Goal: Task Accomplishment & Management: Use online tool/utility

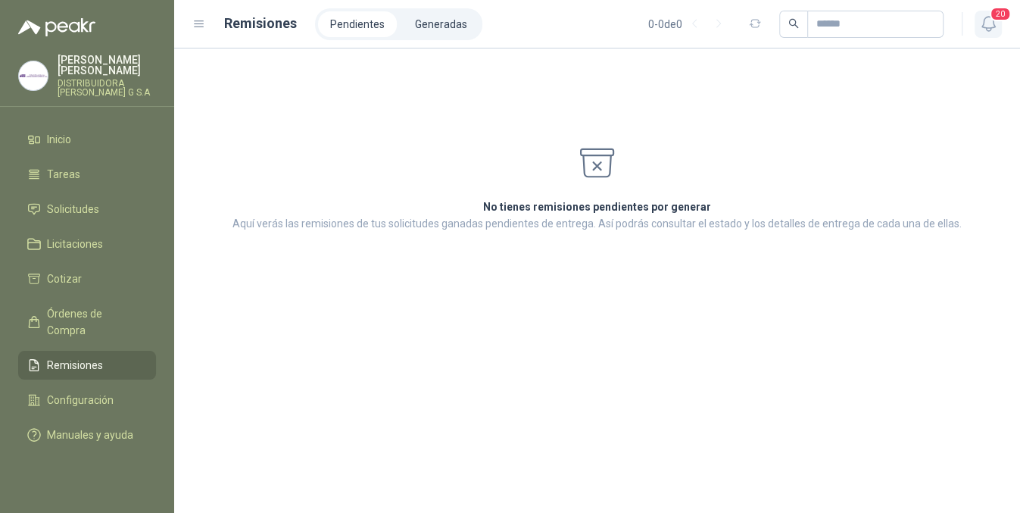
click at [986, 21] on icon "button" at bounding box center [989, 23] width 19 height 19
click at [494, 398] on div "No tienes remisiones pendientes por generar Aquí verás las remisiones de tus so…" at bounding box center [597, 280] width 846 height 464
click at [984, 21] on icon "button" at bounding box center [989, 23] width 19 height 19
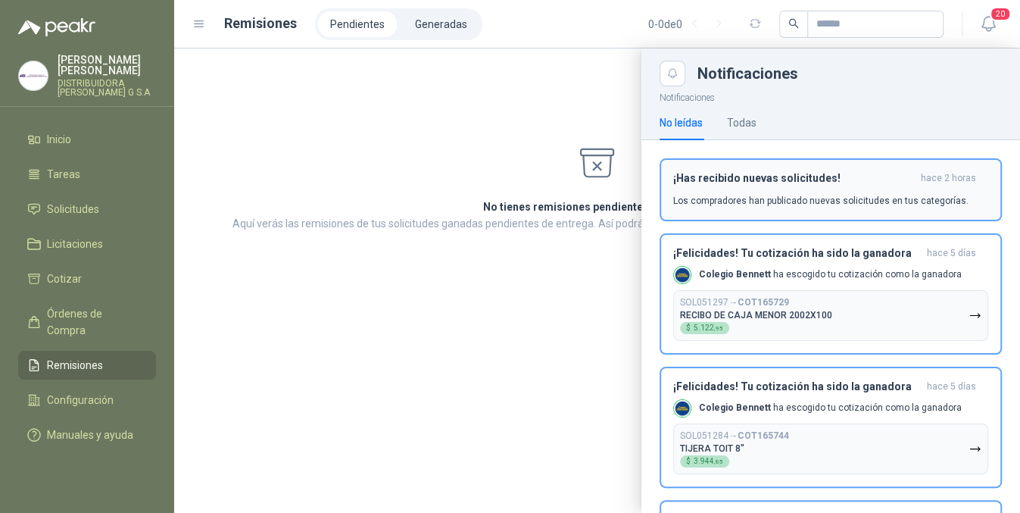
click at [792, 189] on div "¡Has recibido nuevas solicitudes! hace 2 horas Los compradores han publicado nu…" at bounding box center [830, 190] width 315 height 36
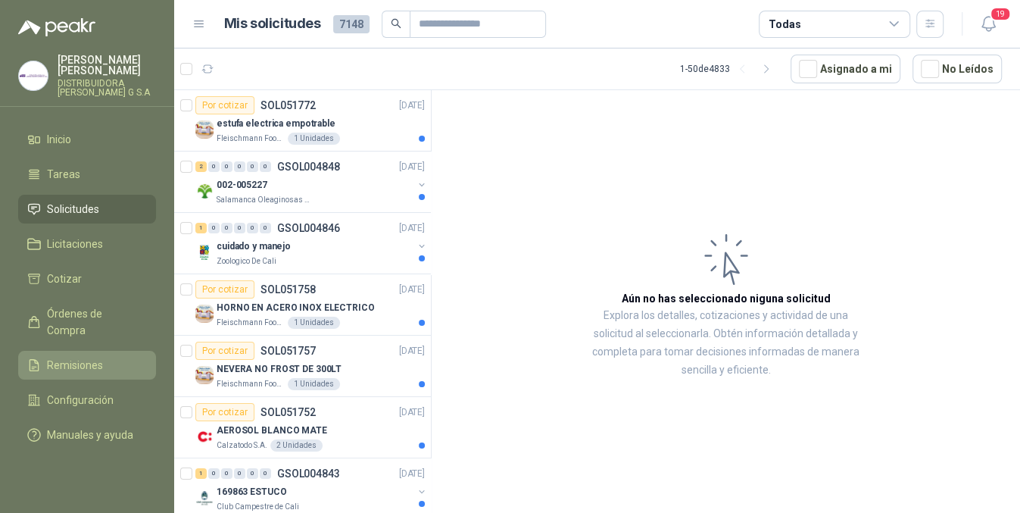
click at [67, 357] on span "Remisiones" at bounding box center [75, 365] width 56 height 17
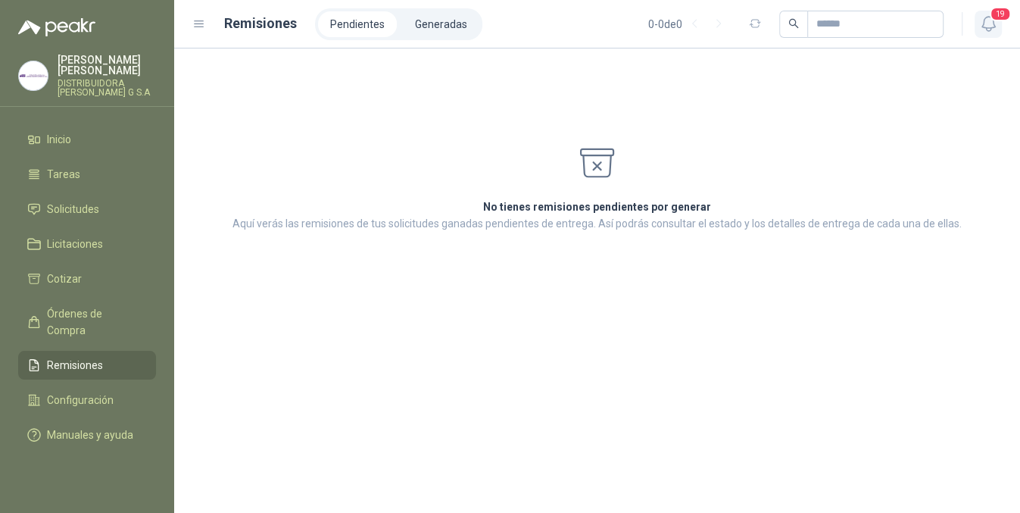
click at [986, 24] on icon "button" at bounding box center [989, 23] width 19 height 19
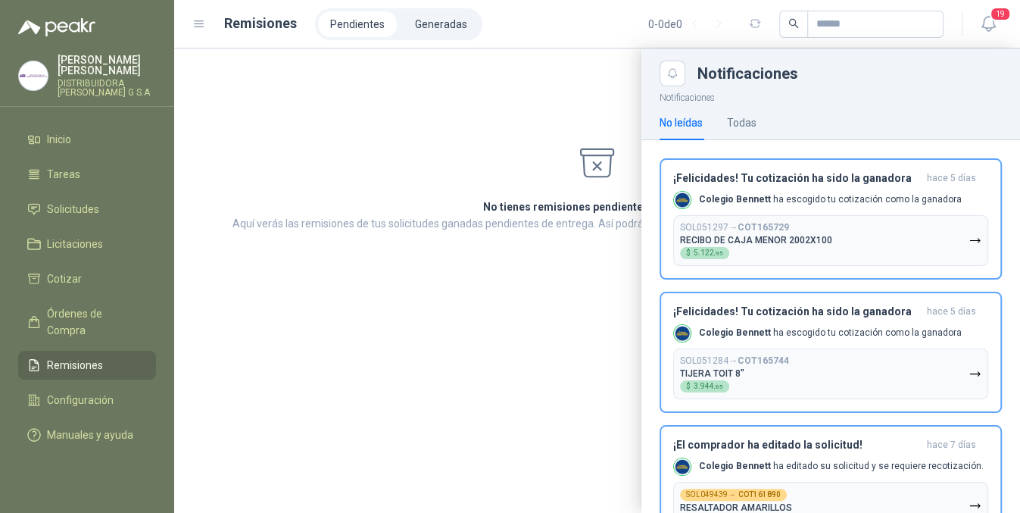
click at [423, 328] on div at bounding box center [597, 280] width 846 height 464
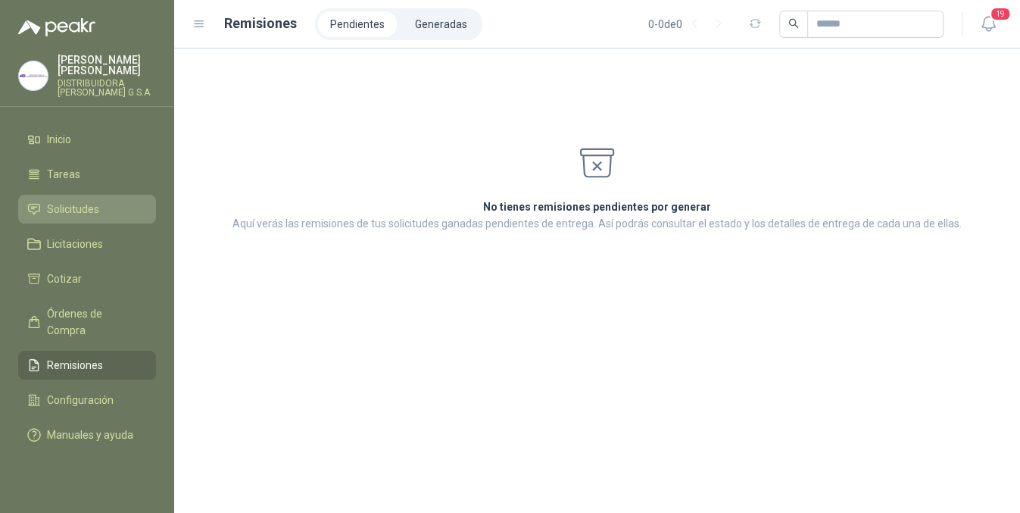
click at [88, 201] on span "Solicitudes" at bounding box center [73, 209] width 52 height 17
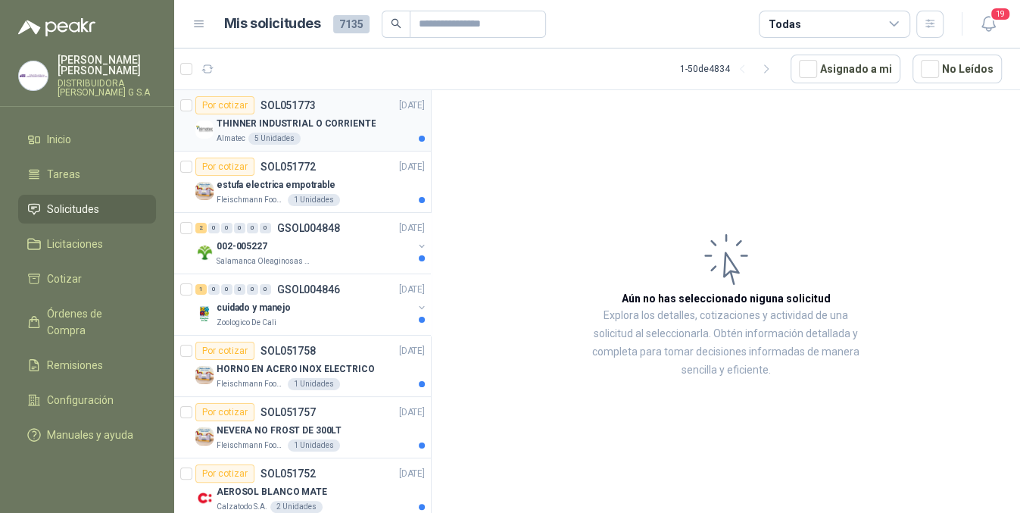
click at [315, 103] on div "Por cotizar SOL051773 [DATE]" at bounding box center [310, 105] width 230 height 18
click at [365, 123] on p "THINNER INDUSTRIAL O CORRIENTE" at bounding box center [296, 124] width 159 height 14
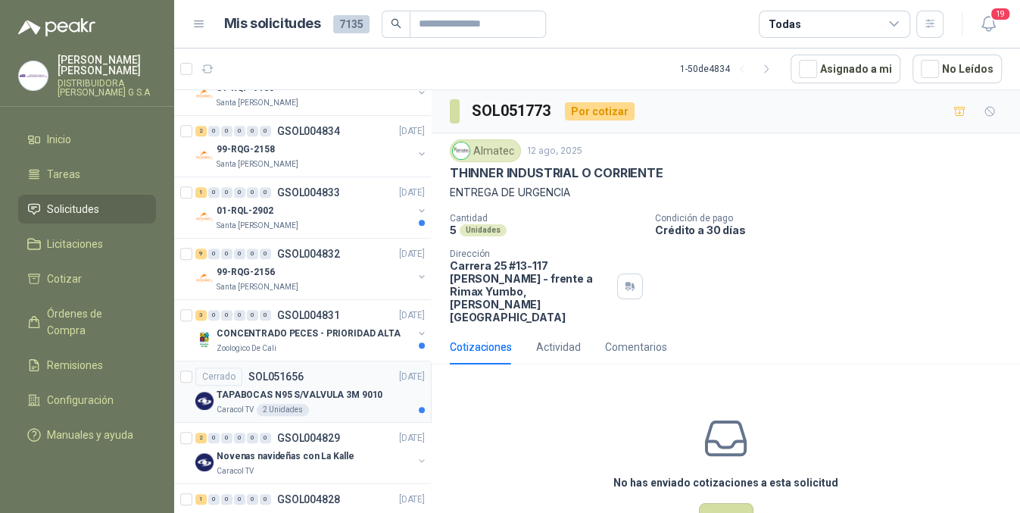
scroll to position [1111, 0]
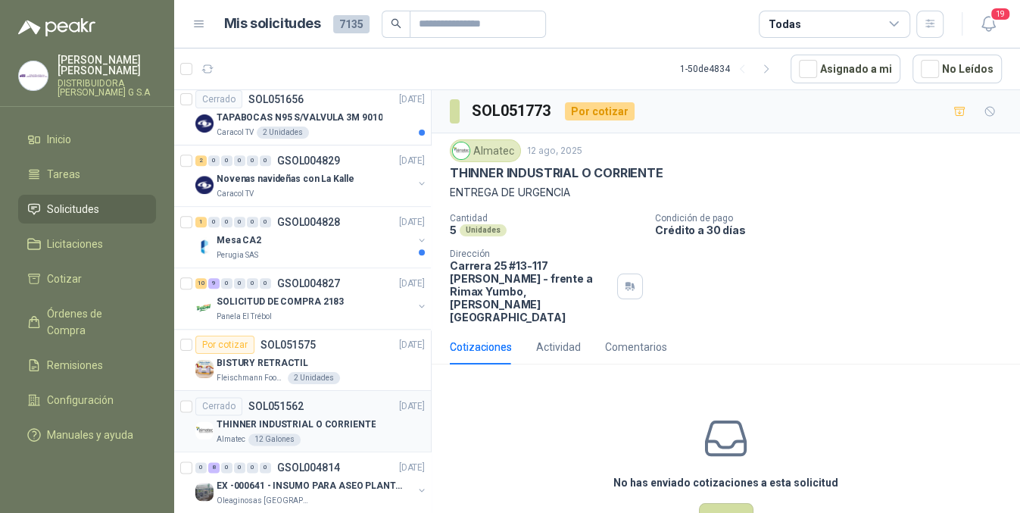
click at [399, 402] on p "[DATE]" at bounding box center [412, 406] width 26 height 14
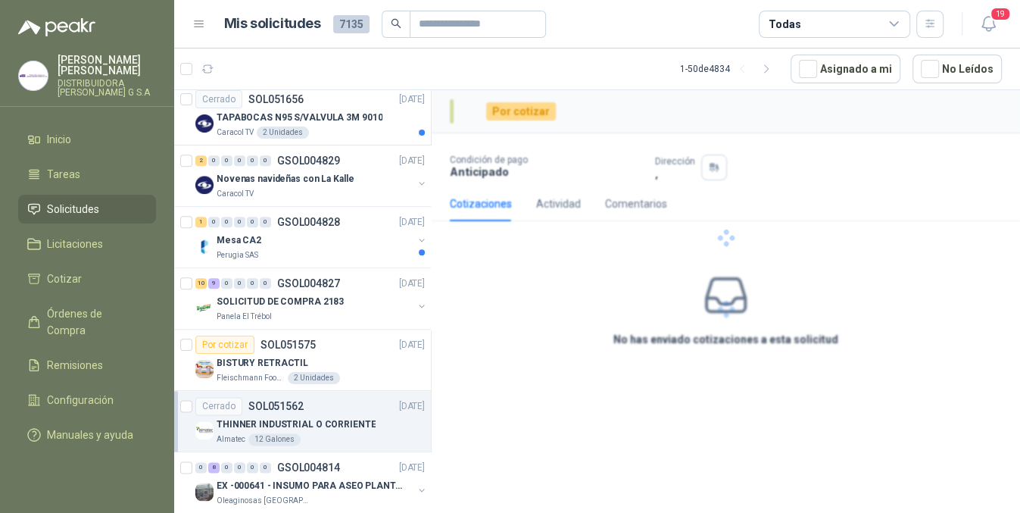
click at [336, 402] on div "Cerrado SOL051562 [DATE]" at bounding box center [310, 406] width 230 height 18
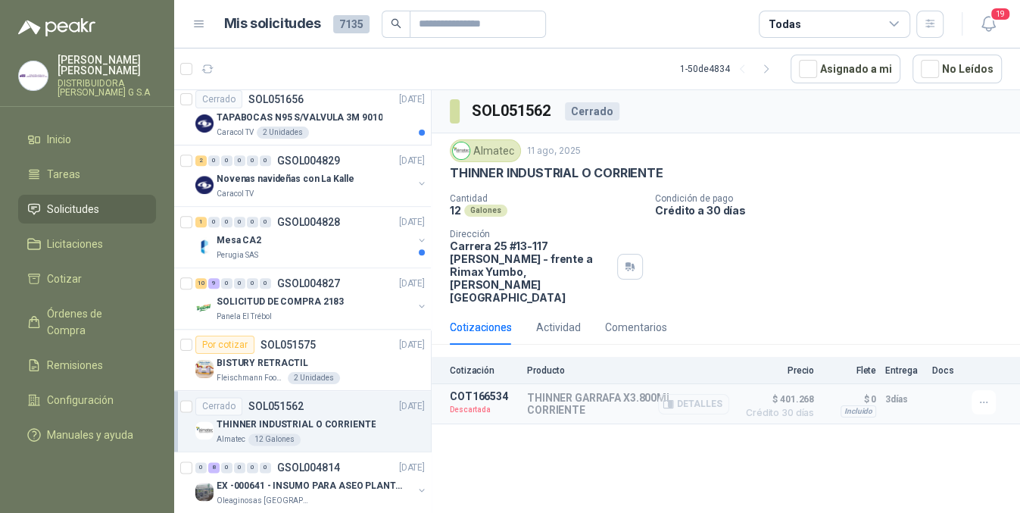
click at [725, 394] on button "Detalles" at bounding box center [693, 404] width 71 height 20
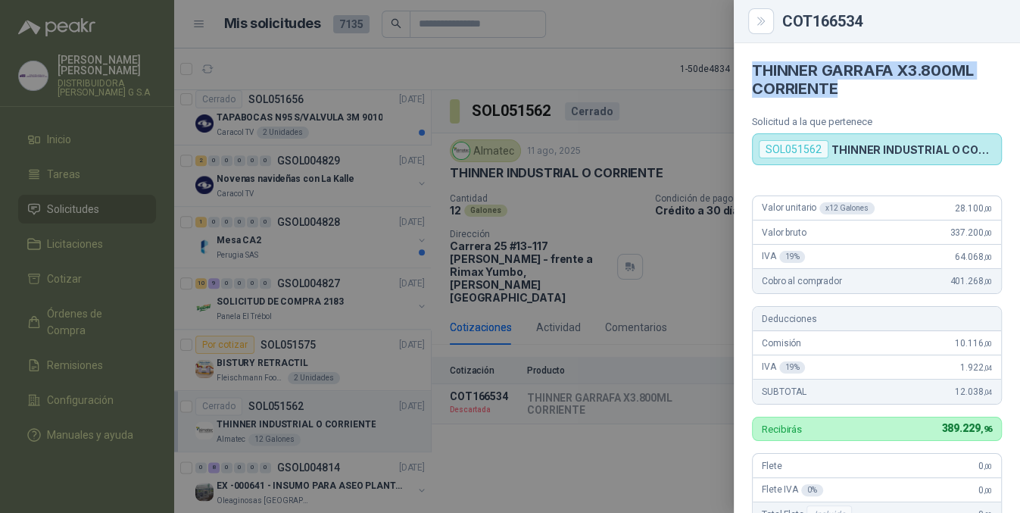
drag, startPoint x: 739, startPoint y: 73, endPoint x: 968, endPoint y: 97, distance: 230.8
click at [968, 97] on article "THINNER GARRAFA X3.800ML CORRIENTE Solicitud a la que pertenece SOL051562 THINN…" at bounding box center [877, 104] width 286 height 122
copy h4 "THINNER GARRAFA X3.800ML CORRIENTE"
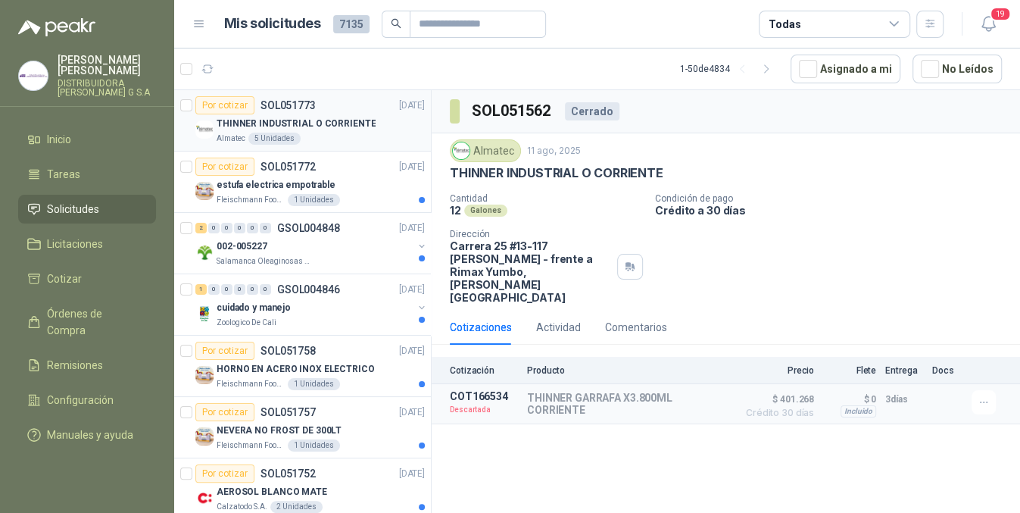
click at [367, 125] on div "THINNER INDUSTRIAL O CORRIENTE" at bounding box center [321, 123] width 208 height 18
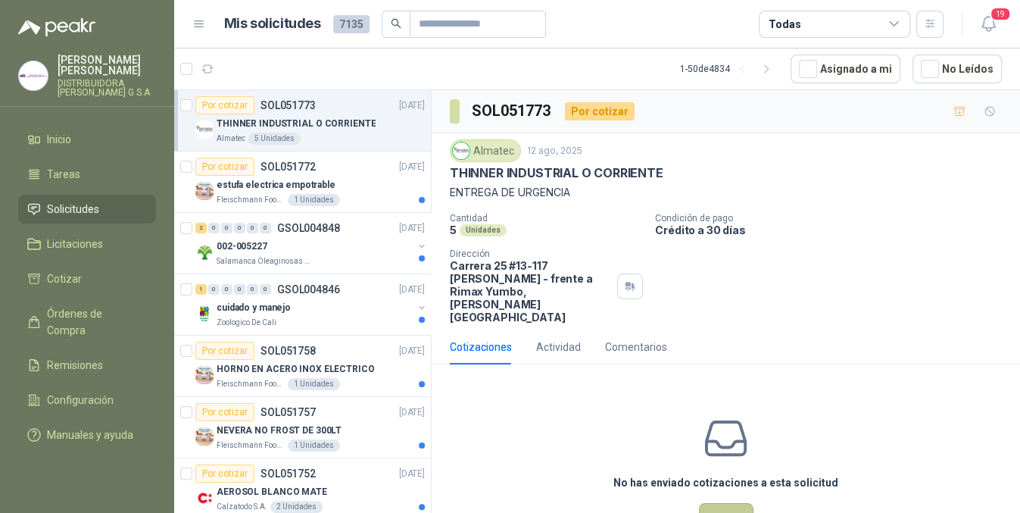
click at [703, 503] on button "Cotizar" at bounding box center [726, 517] width 55 height 29
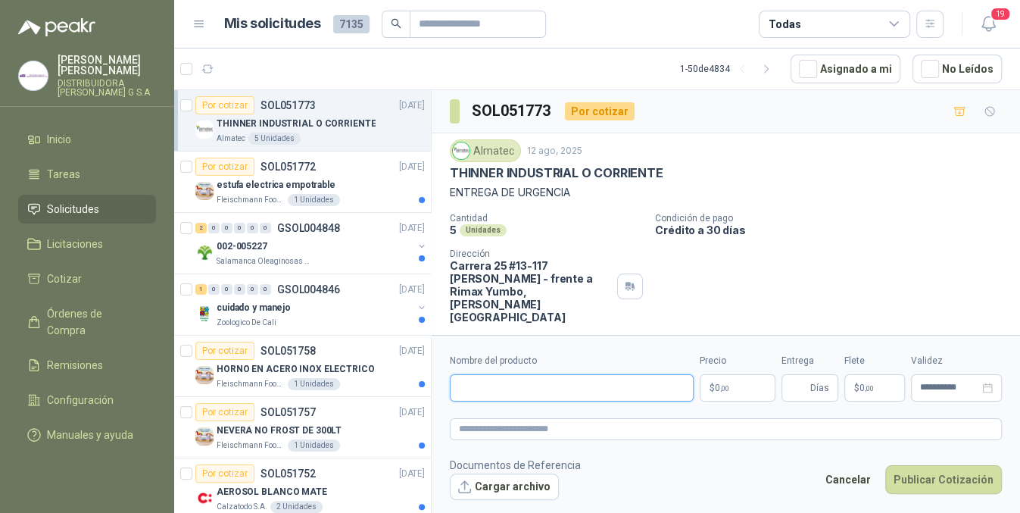
click at [566, 392] on input "Nombre del producto" at bounding box center [572, 387] width 244 height 27
paste input "**********"
type input "**********"
click at [737, 377] on body "[PERSON_NAME] DISTRIBUIDORA [PERSON_NAME] G S.A Inicio Tareas Solicitudes Licit…" at bounding box center [510, 256] width 1020 height 513
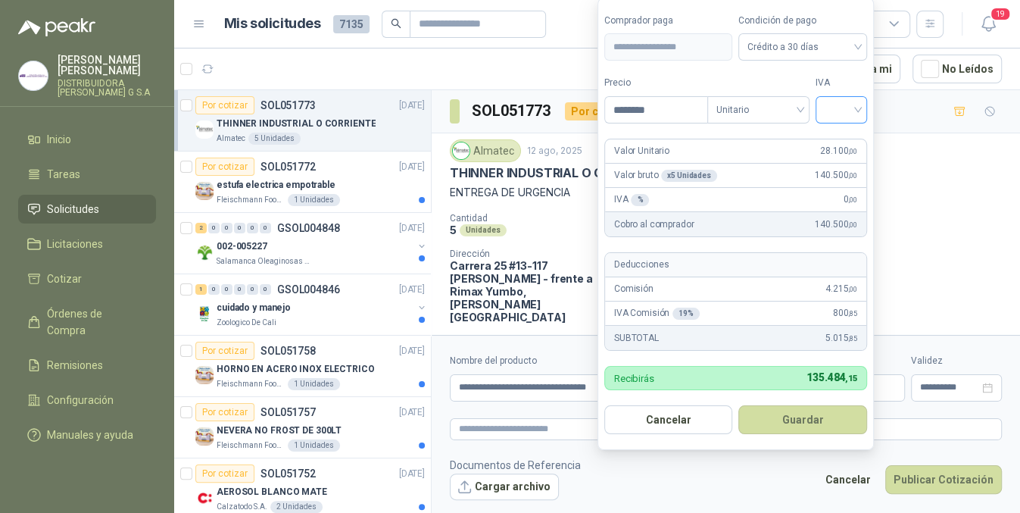
type input "********"
click at [842, 97] on input "search" at bounding box center [841, 108] width 33 height 23
click at [850, 134] on div "19%" at bounding box center [845, 141] width 28 height 17
click at [811, 414] on button "Guardar" at bounding box center [806, 419] width 130 height 29
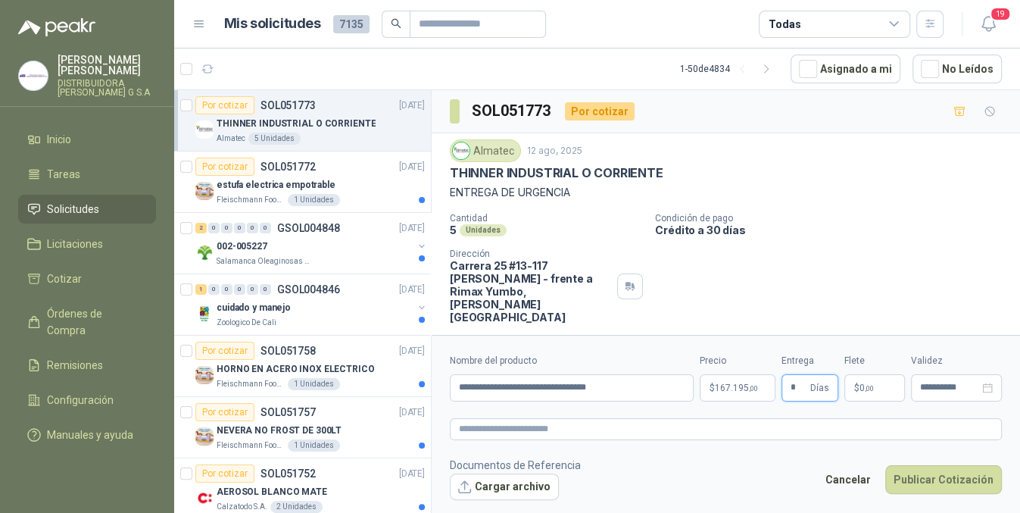
type input "*"
click at [849, 390] on p "$ 0 ,00" at bounding box center [875, 387] width 61 height 27
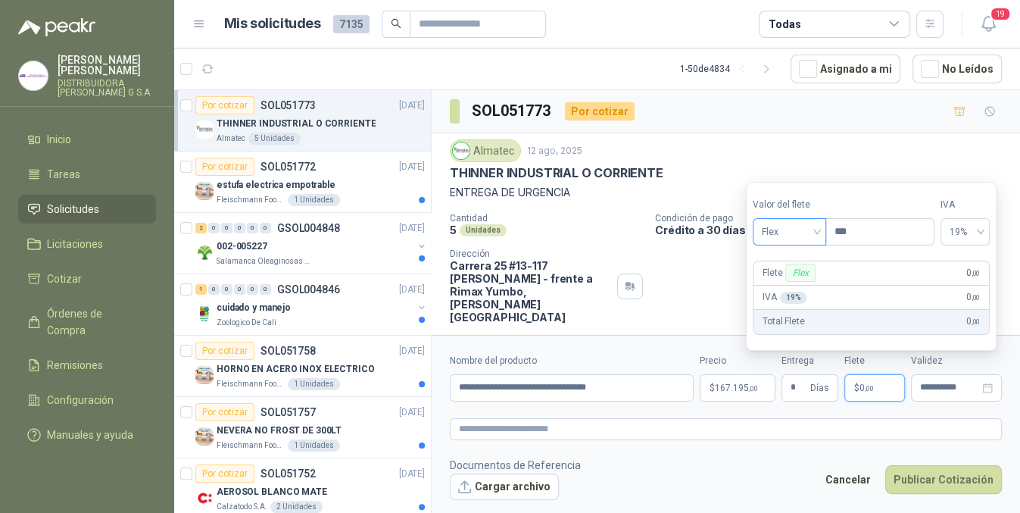
click at [791, 238] on span "Flex" at bounding box center [789, 231] width 55 height 23
click at [811, 289] on div "Incluido" at bounding box center [791, 288] width 52 height 17
click at [963, 473] on button "Publicar Cotización" at bounding box center [944, 479] width 117 height 29
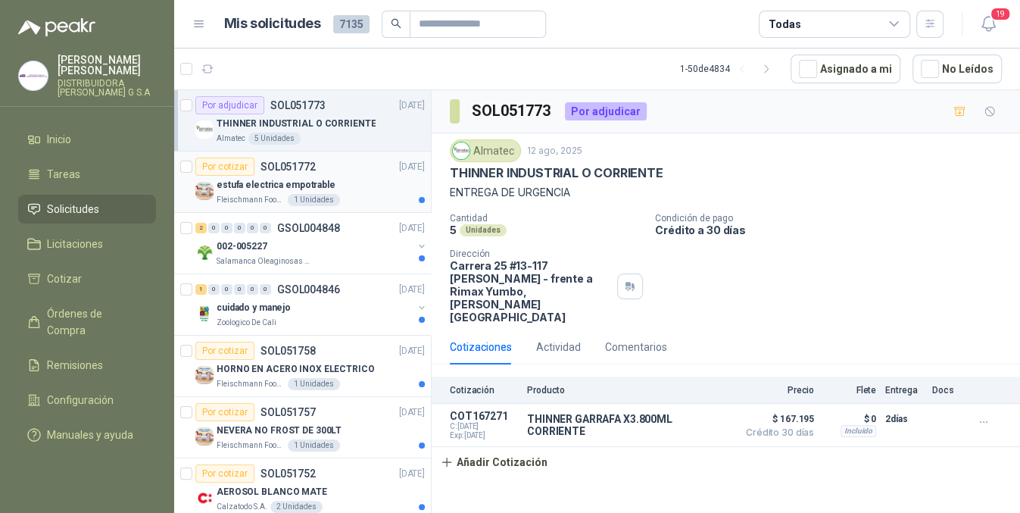
click at [399, 172] on p "[DATE]" at bounding box center [412, 167] width 26 height 14
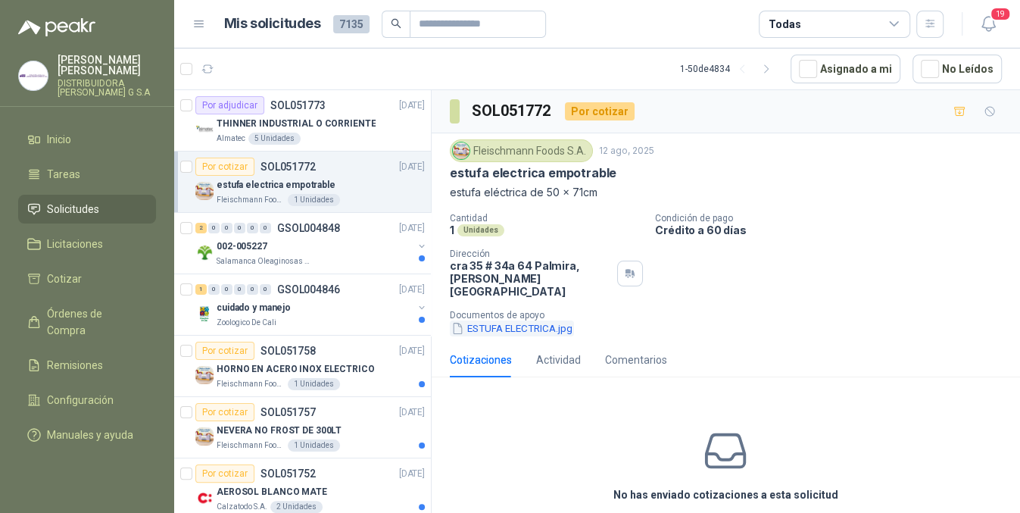
click at [553, 320] on button "ESTUFA ELECTRICA.jpg" at bounding box center [512, 328] width 124 height 16
drag, startPoint x: 446, startPoint y: 194, endPoint x: 623, endPoint y: 197, distance: 177.3
click at [623, 197] on div "[PERSON_NAME] Foods [DATE] estufa electrica empotrable estufa eléctrica de 50 x…" at bounding box center [726, 237] width 589 height 209
copy p "estufa eléctrica de 50 x 71cm"
click at [501, 320] on button "ESTUFA ELECTRICA.jpg" at bounding box center [512, 328] width 124 height 16
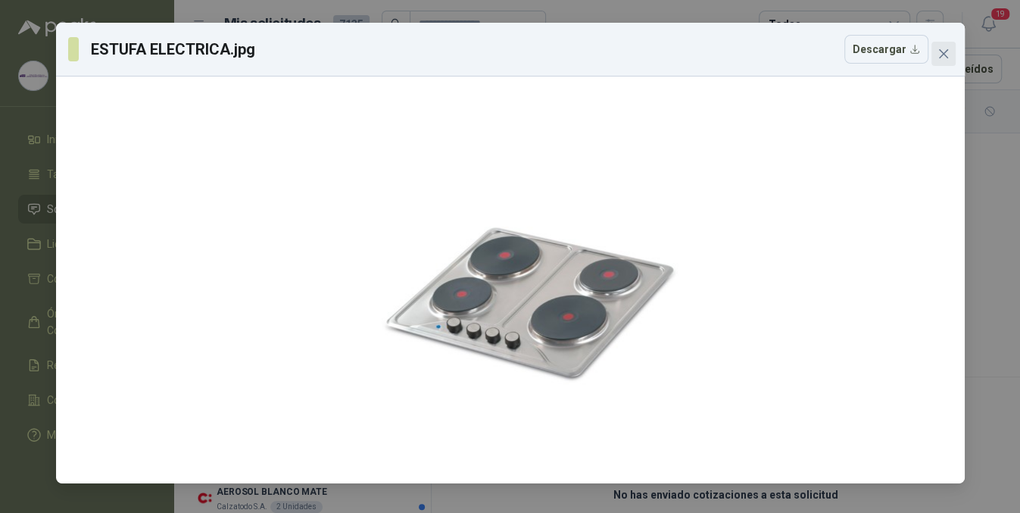
click at [943, 46] on button "Close" at bounding box center [944, 54] width 24 height 24
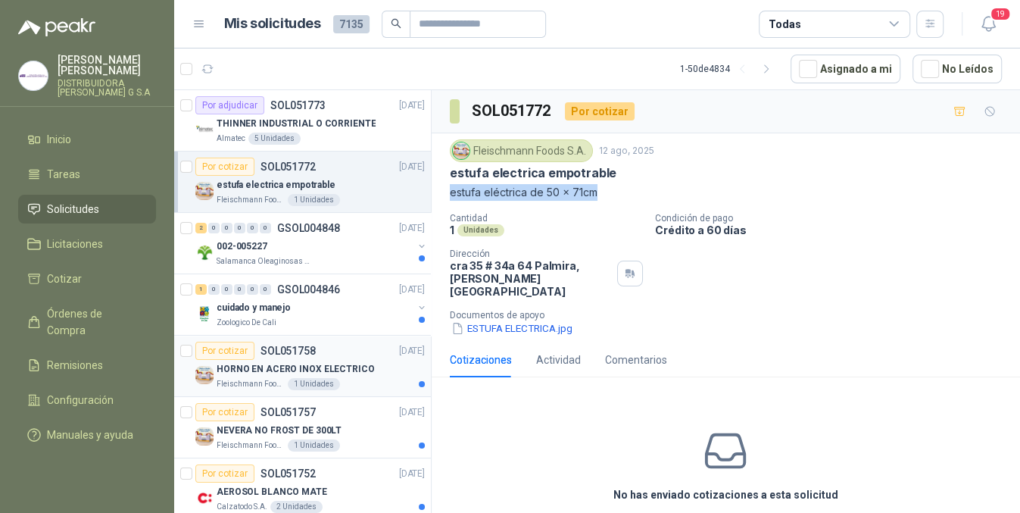
click at [340, 363] on p "HORNO EN ACERO INOX ELECTRICO" at bounding box center [296, 369] width 158 height 14
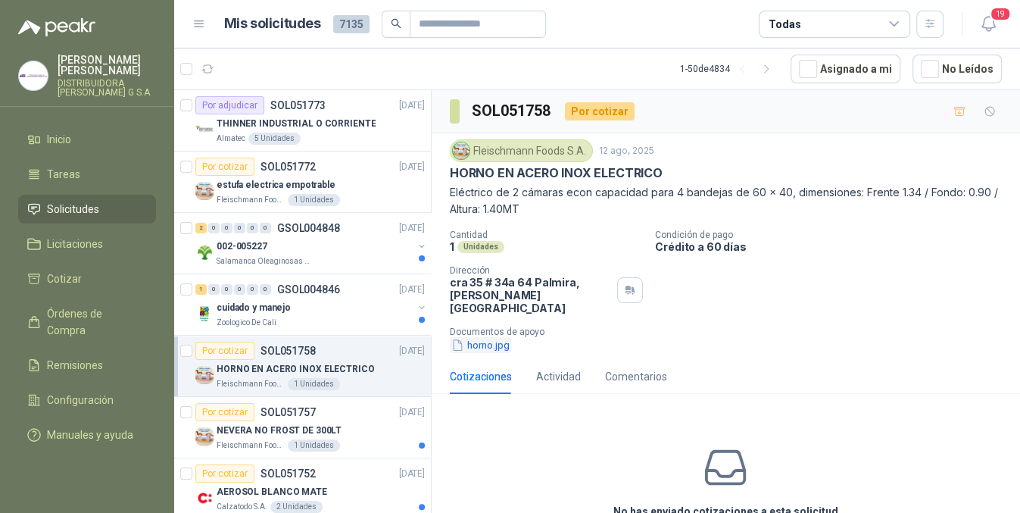
click at [487, 337] on button "horno.jpg" at bounding box center [480, 345] width 61 height 16
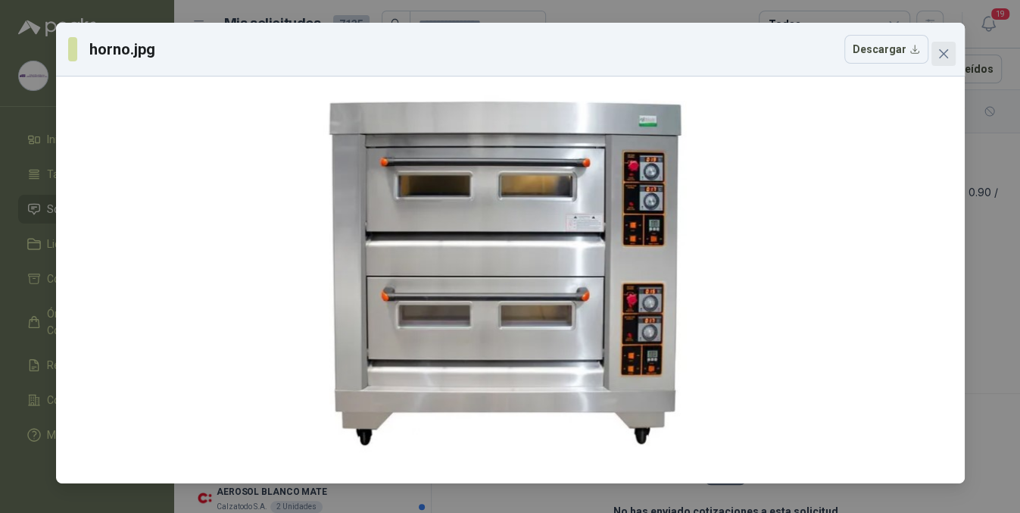
click at [946, 58] on icon "close" at bounding box center [944, 54] width 12 height 12
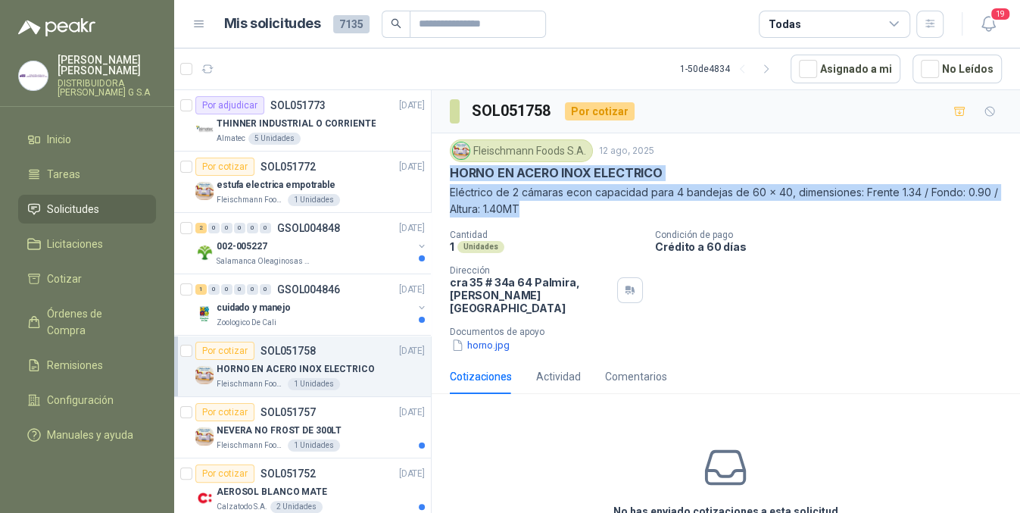
drag, startPoint x: 445, startPoint y: 167, endPoint x: 955, endPoint y: 202, distance: 511.0
click at [955, 202] on div "[PERSON_NAME] Foods [DATE] HORNO EN ACERO INOX ELECTRICO Eléctrico de 2 cámaras…" at bounding box center [726, 246] width 589 height 226
copy div "HORNO EN ACERO INOX ELECTRICO Eléctrico de 2 cámaras econ capacidad para 4 band…"
click at [389, 418] on div "Por cotizar SOL051757 [DATE]" at bounding box center [310, 412] width 230 height 18
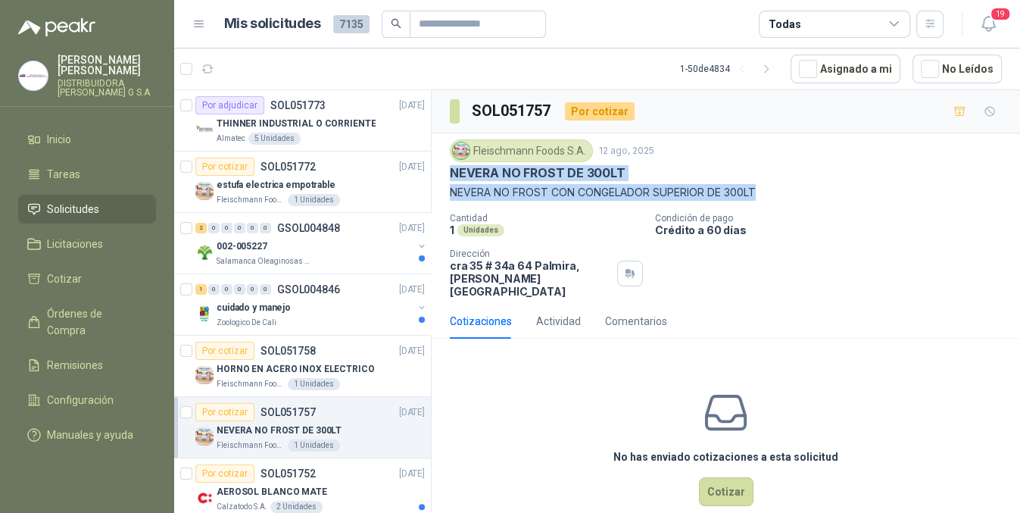
drag, startPoint x: 439, startPoint y: 170, endPoint x: 784, endPoint y: 193, distance: 346.2
click at [784, 193] on div "[PERSON_NAME] Foods [DATE] NEVERA NO FROST DE 300LT NEVERA NO FROST CON CONGELA…" at bounding box center [726, 218] width 589 height 170
click at [985, 21] on icon "button" at bounding box center [989, 23] width 19 height 19
